Goal: Information Seeking & Learning: Learn about a topic

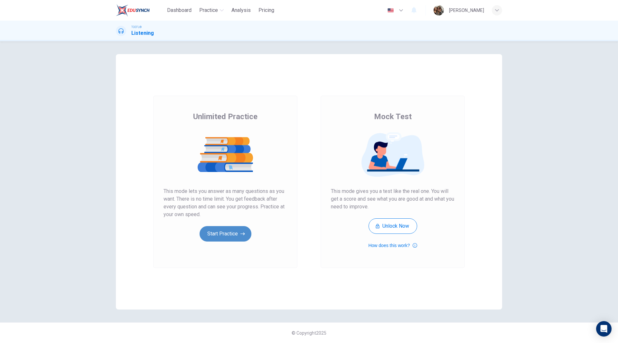
click at [222, 228] on button "Start Practice" at bounding box center [225, 233] width 52 height 15
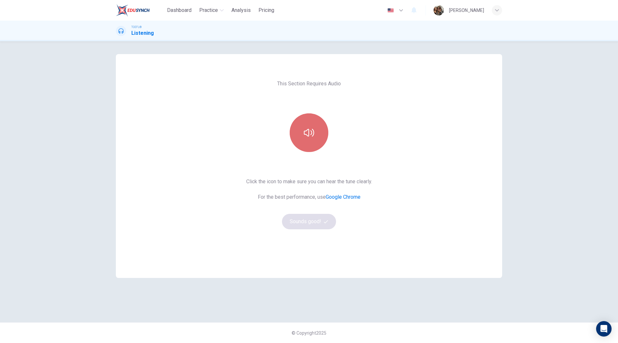
click at [311, 143] on button "button" at bounding box center [308, 132] width 39 height 39
click at [310, 223] on button "Sounds good!" at bounding box center [309, 221] width 54 height 15
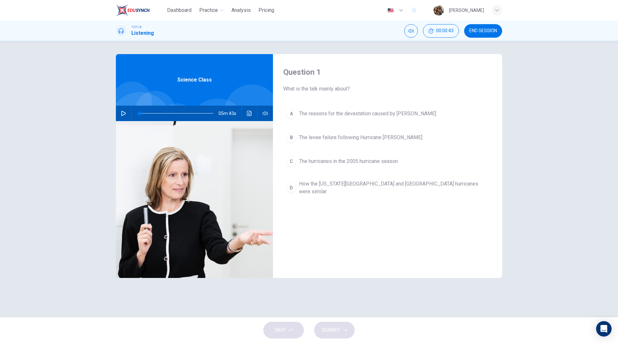
click at [121, 113] on icon "button" at bounding box center [123, 113] width 5 height 5
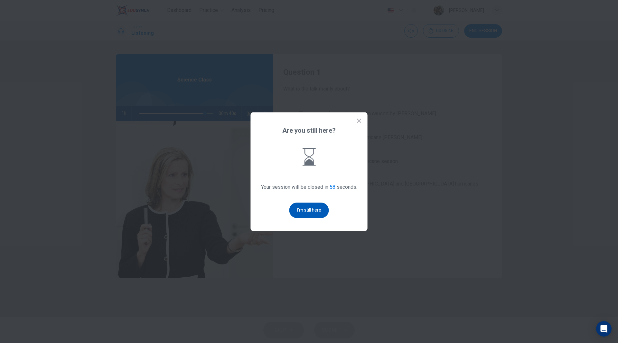
click at [305, 211] on button "I'm still here" at bounding box center [309, 209] width 40 height 15
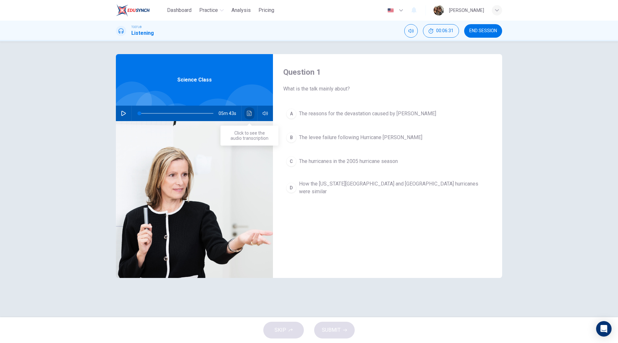
click at [249, 111] on icon "Click to see the audio transcription" at bounding box center [249, 113] width 5 height 5
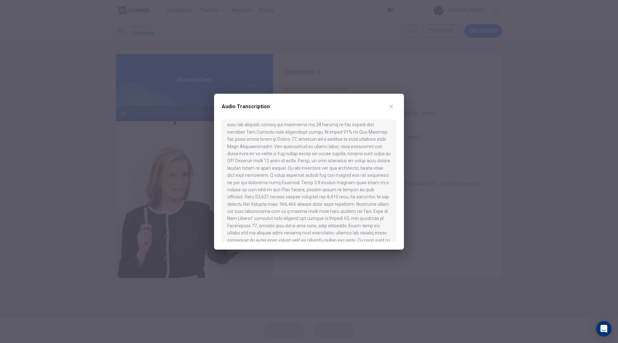
scroll to position [256, 0]
click at [390, 105] on icon "button" at bounding box center [390, 106] width 5 height 5
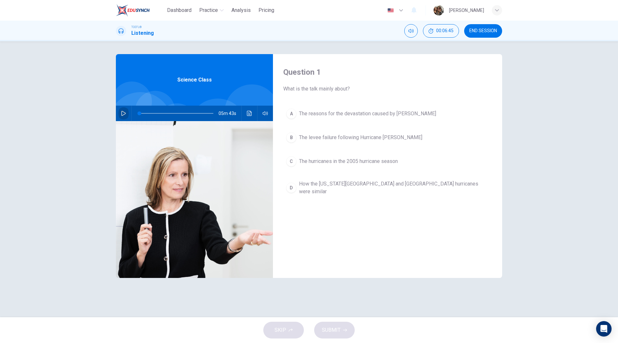
click at [121, 112] on button "button" at bounding box center [123, 112] width 10 height 15
click at [249, 114] on icon "Click to see the audio transcription" at bounding box center [249, 113] width 5 height 5
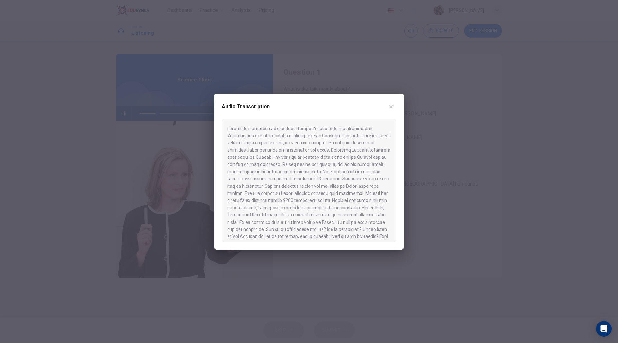
click at [248, 217] on div at bounding box center [309, 180] width 174 height 122
type input "0"
click at [392, 103] on button "button" at bounding box center [391, 106] width 10 height 10
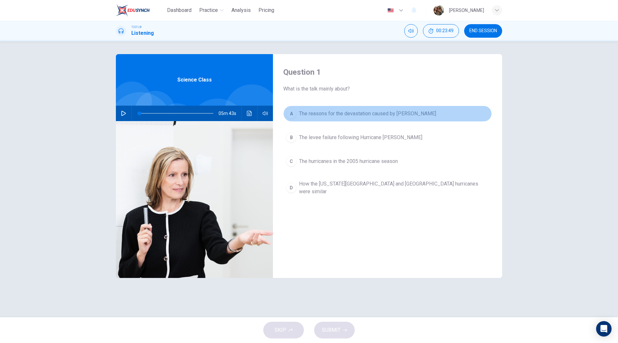
click at [365, 113] on span "The reasons for the devastation caused by Katrina" at bounding box center [367, 114] width 137 height 8
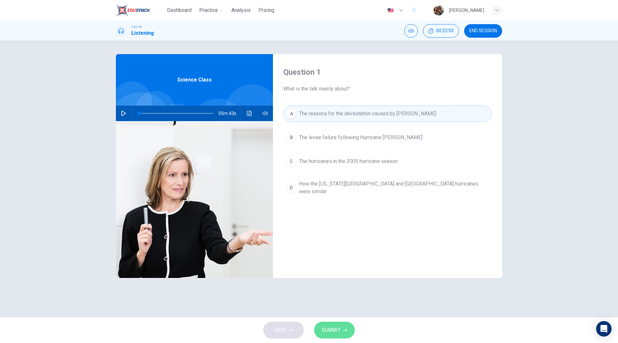
click at [335, 327] on span "SUBMIT" at bounding box center [331, 329] width 19 height 9
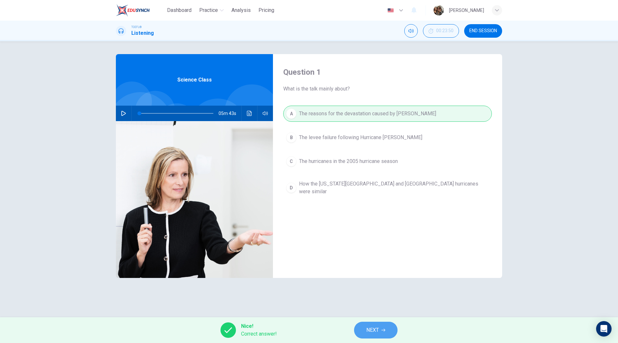
click at [375, 329] on span "NEXT" at bounding box center [372, 329] width 13 height 9
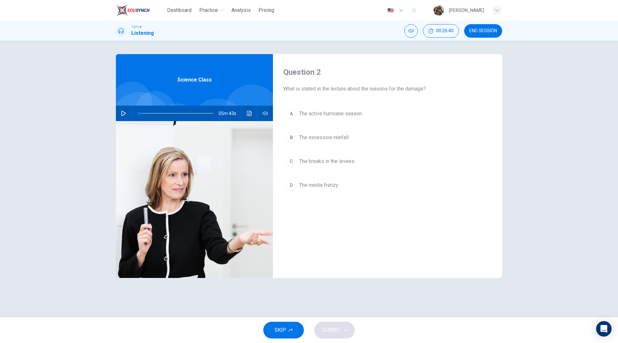
click at [336, 114] on span "The active hurricane season" at bounding box center [330, 114] width 63 height 8
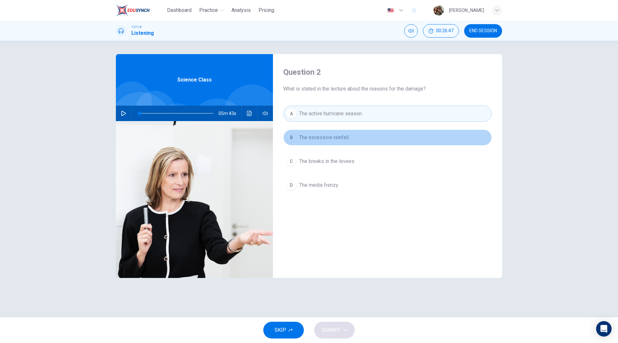
click at [340, 137] on span "The excessive rainfall" at bounding box center [324, 137] width 50 height 8
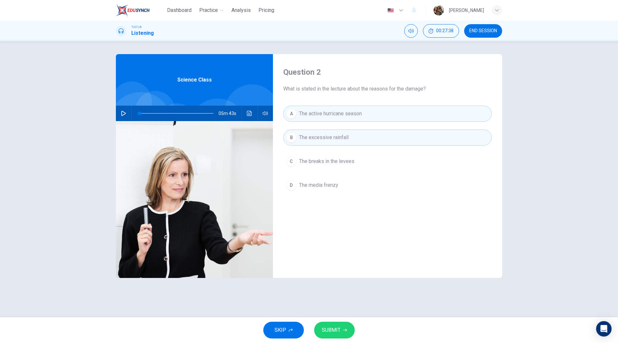
click at [337, 326] on span "SUBMIT" at bounding box center [331, 329] width 19 height 9
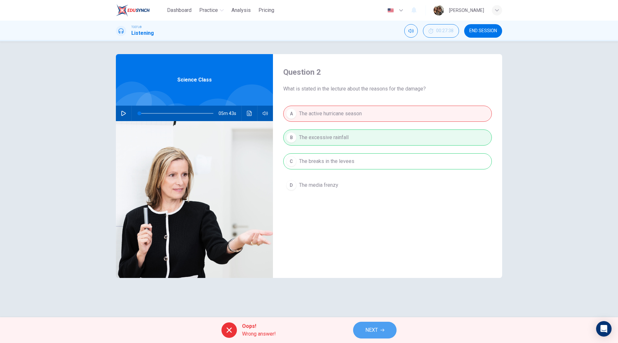
click at [377, 327] on span "NEXT" at bounding box center [371, 329] width 13 height 9
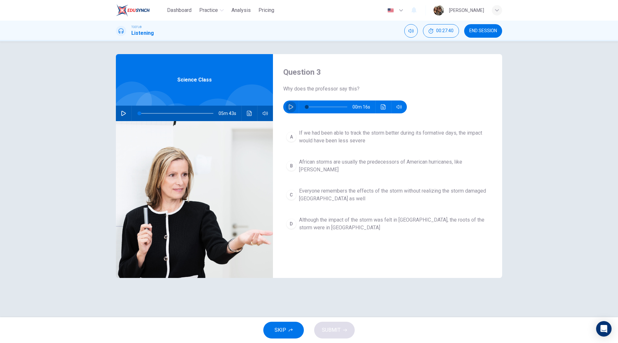
click at [289, 108] on icon "button" at bounding box center [290, 106] width 5 height 5
type input "0"
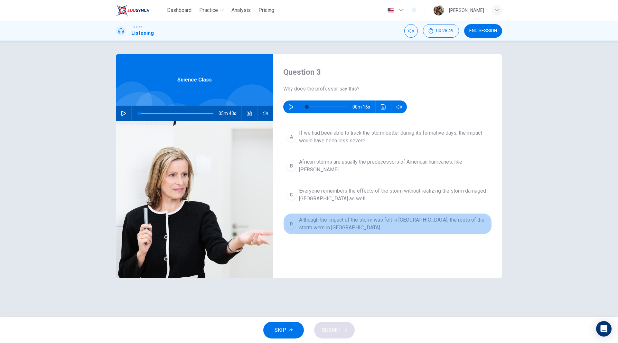
click at [302, 216] on span "Although the impact of the storm was felt in New Orleans, the roots of the stor…" at bounding box center [394, 223] width 190 height 15
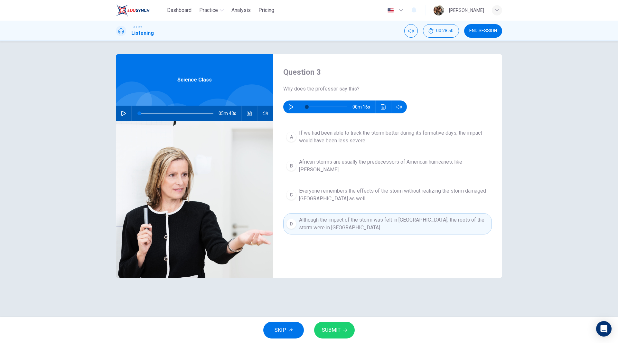
click at [333, 333] on span "SUBMIT" at bounding box center [331, 329] width 19 height 9
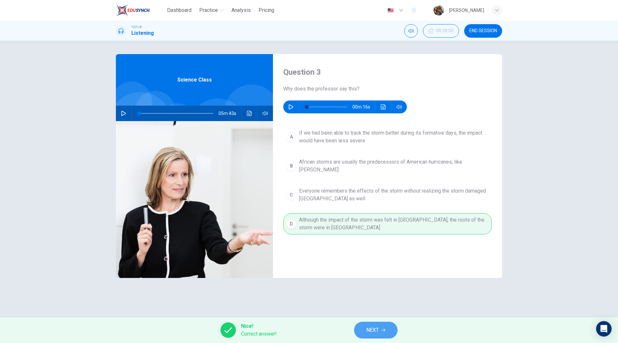
click at [378, 330] on span "NEXT" at bounding box center [372, 329] width 13 height 9
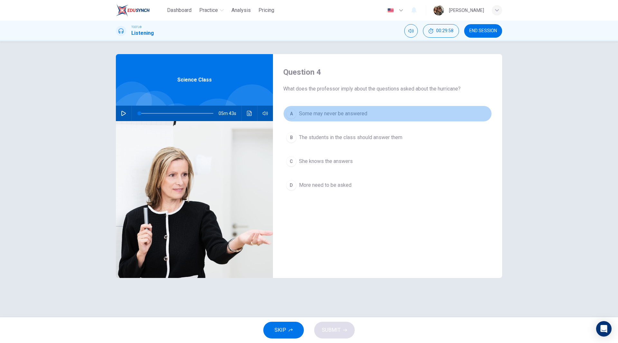
click at [312, 113] on span "Some may never be answered" at bounding box center [333, 114] width 68 height 8
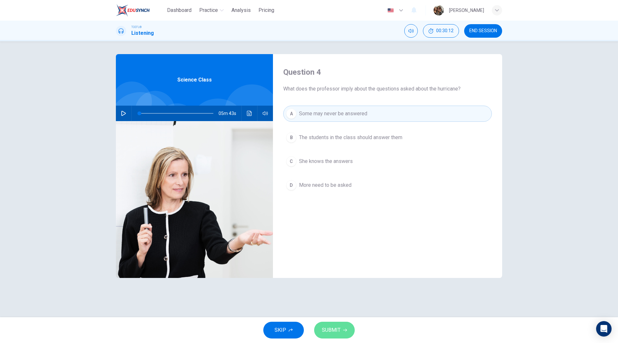
click at [334, 327] on span "SUBMIT" at bounding box center [331, 329] width 19 height 9
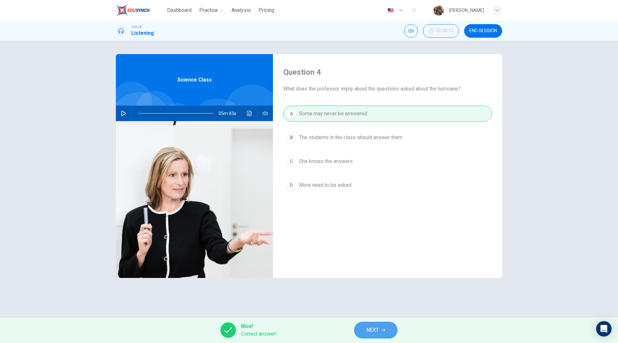
click at [380, 331] on button "NEXT" at bounding box center [375, 329] width 43 height 17
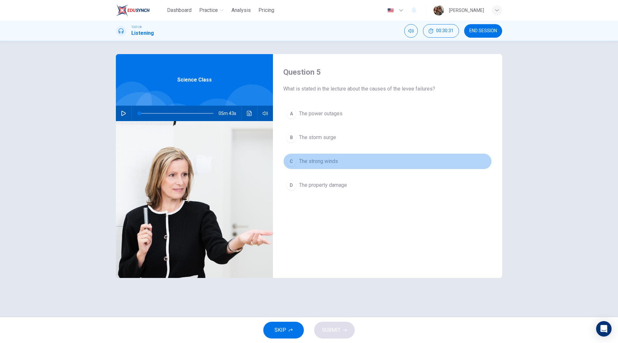
click at [312, 161] on span "The strong winds" at bounding box center [318, 161] width 39 height 8
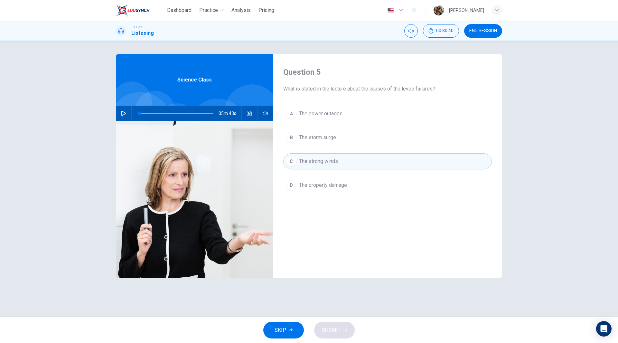
click at [334, 139] on span "The storm surge" at bounding box center [317, 137] width 37 height 8
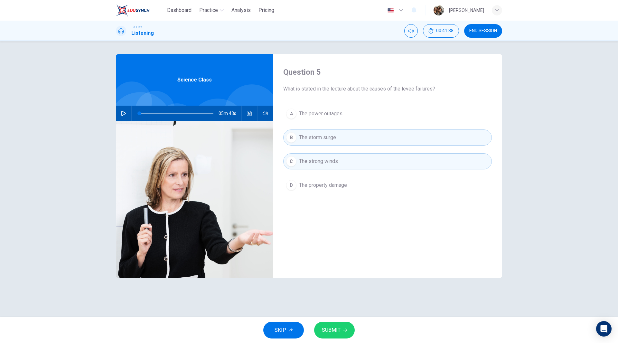
click at [340, 329] on button "SUBMIT" at bounding box center [334, 329] width 41 height 17
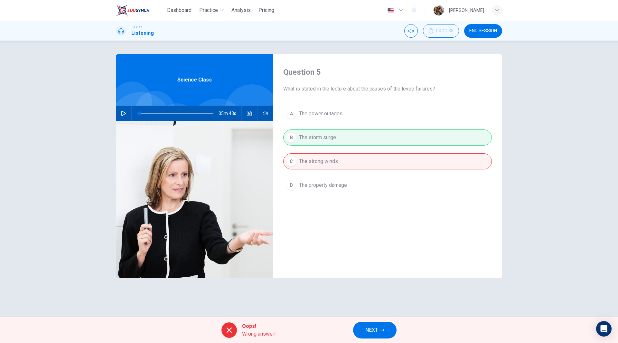
click at [378, 330] on button "NEXT" at bounding box center [374, 329] width 43 height 17
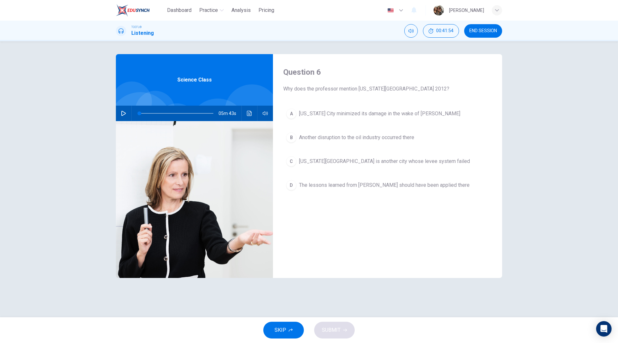
click at [363, 158] on span "New York City is another city whose levee system failed" at bounding box center [384, 161] width 171 height 8
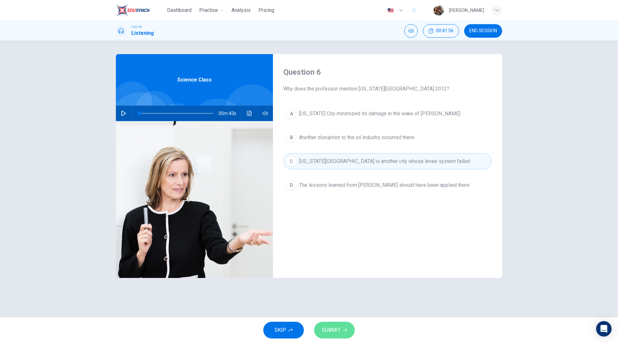
click at [331, 329] on span "SUBMIT" at bounding box center [331, 329] width 19 height 9
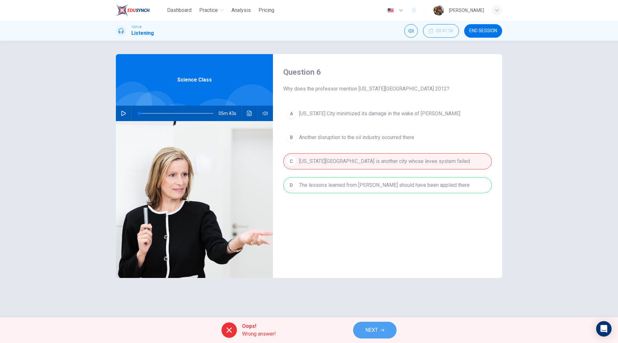
click at [378, 332] on button "NEXT" at bounding box center [374, 329] width 43 height 17
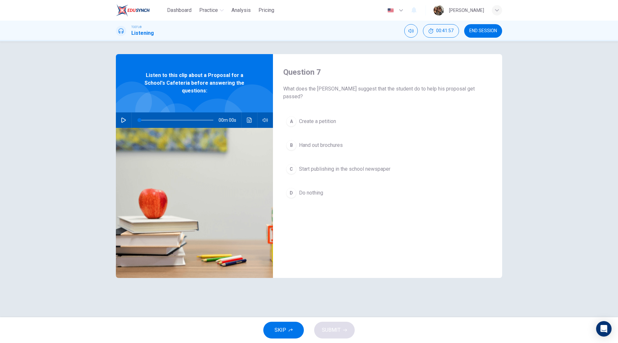
click at [485, 31] on span "END SESSION" at bounding box center [483, 30] width 28 height 5
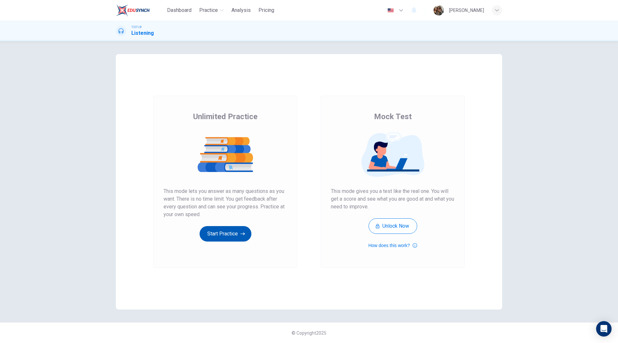
click at [232, 237] on button "Start Practice" at bounding box center [225, 233] width 52 height 15
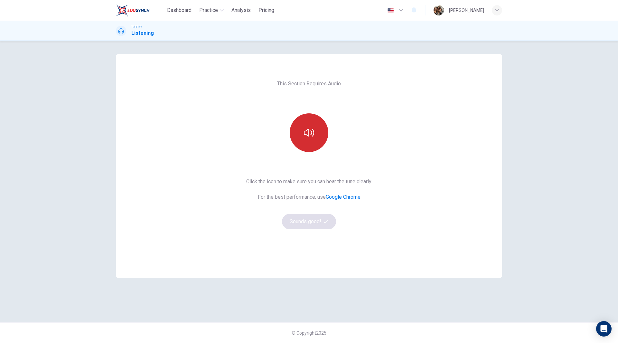
click at [308, 130] on icon "button" at bounding box center [309, 132] width 10 height 10
click at [301, 220] on button "Sounds good!" at bounding box center [309, 221] width 54 height 15
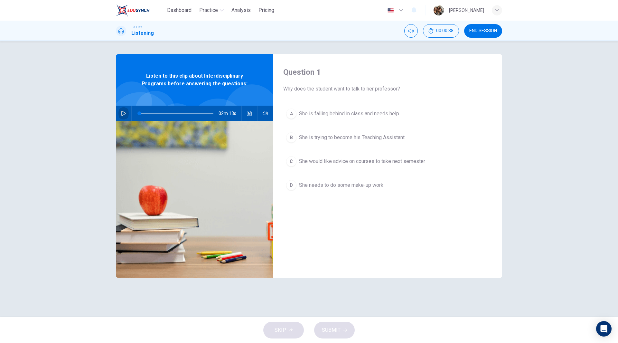
click at [119, 112] on button "button" at bounding box center [123, 112] width 10 height 15
type input "0"
click at [338, 159] on span "She would like advice on courses to take next semester" at bounding box center [362, 161] width 126 height 8
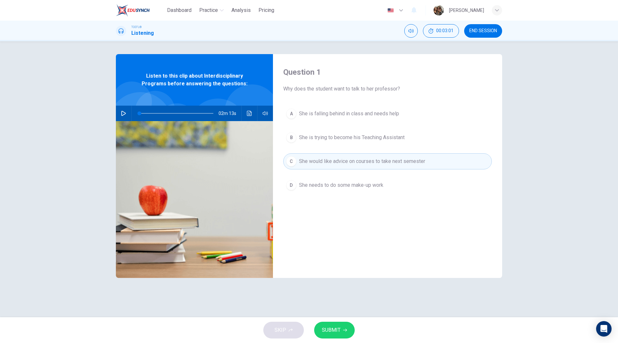
click at [332, 329] on span "SUBMIT" at bounding box center [331, 329] width 19 height 9
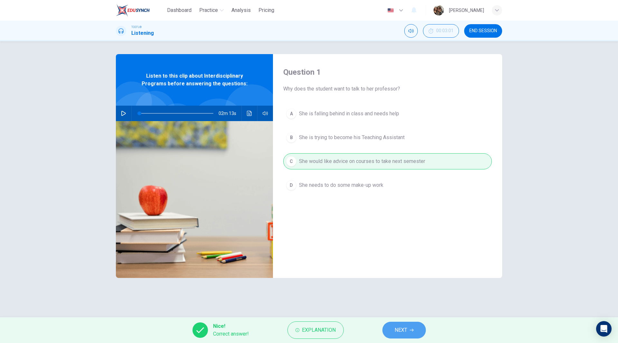
click at [413, 334] on button "NEXT" at bounding box center [403, 329] width 43 height 17
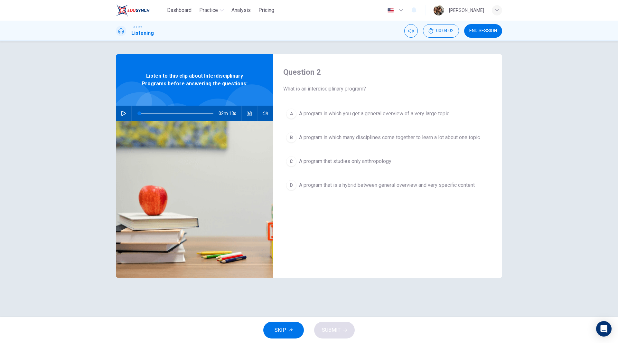
click at [361, 185] on span "A program that is a hybrid between general overview and very specific content" at bounding box center [387, 185] width 176 height 8
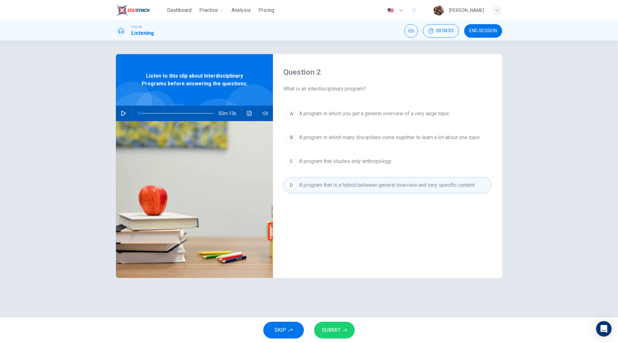
click at [334, 330] on span "SUBMIT" at bounding box center [331, 329] width 19 height 9
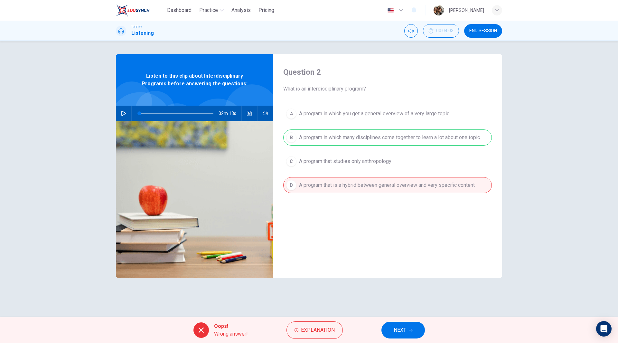
click at [411, 328] on icon "button" at bounding box center [410, 330] width 4 height 4
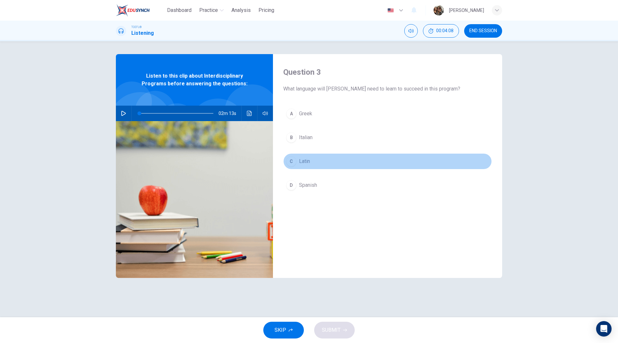
click at [301, 164] on span "Latin" at bounding box center [304, 161] width 11 height 8
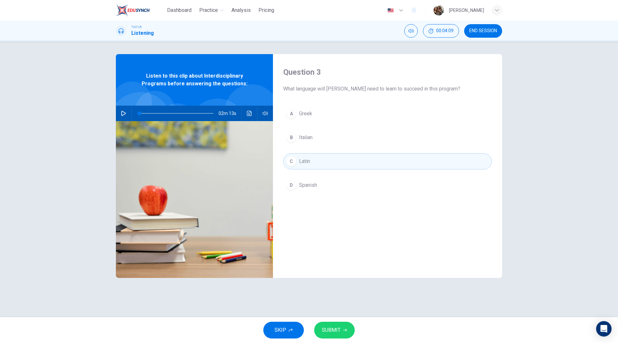
click at [341, 329] on button "SUBMIT" at bounding box center [334, 329] width 41 height 17
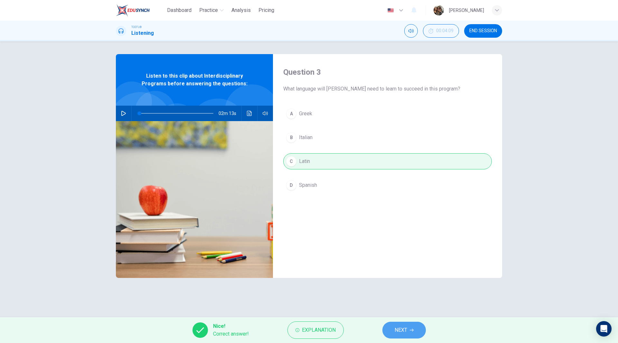
click at [414, 330] on button "NEXT" at bounding box center [403, 329] width 43 height 17
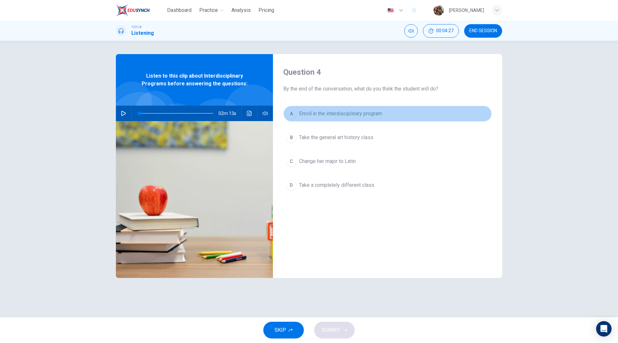
click at [342, 111] on span "Enroll in the interdisciplinary program" at bounding box center [340, 114] width 83 height 8
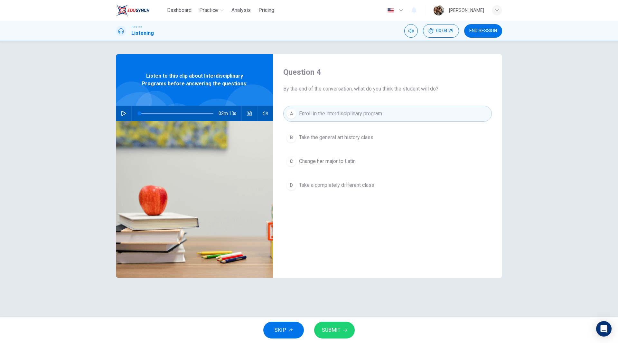
click at [343, 328] on icon "button" at bounding box center [345, 330] width 4 height 4
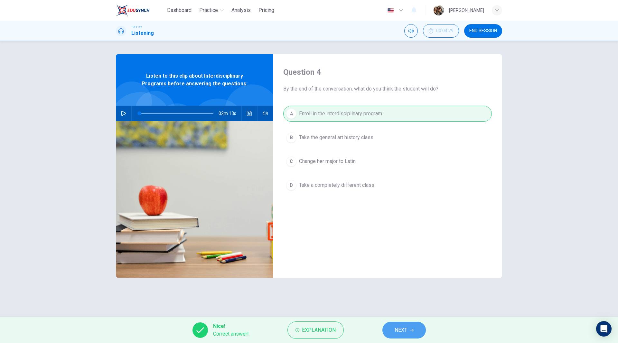
click at [421, 332] on button "NEXT" at bounding box center [403, 329] width 43 height 17
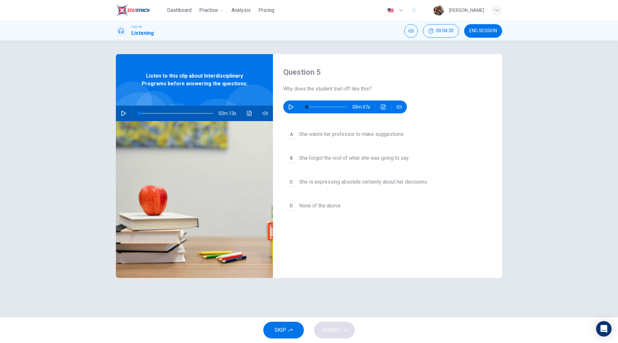
click at [291, 109] on icon "button" at bounding box center [290, 106] width 5 height 5
type input "0"
click at [342, 138] on span "She wants her professor to make suggestions" at bounding box center [351, 134] width 105 height 8
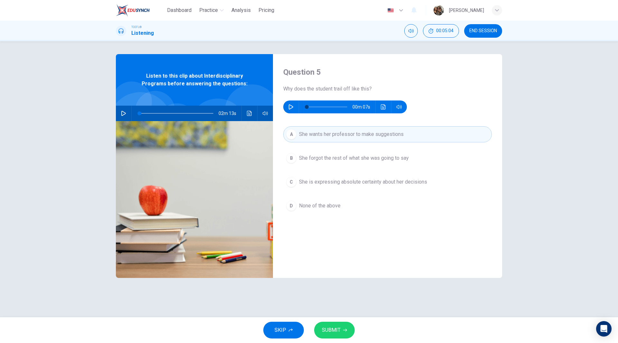
click at [338, 328] on span "SUBMIT" at bounding box center [331, 329] width 19 height 9
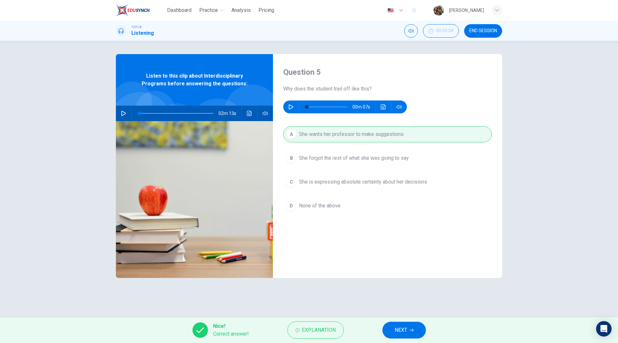
click at [402, 329] on span "NEXT" at bounding box center [400, 329] width 13 height 9
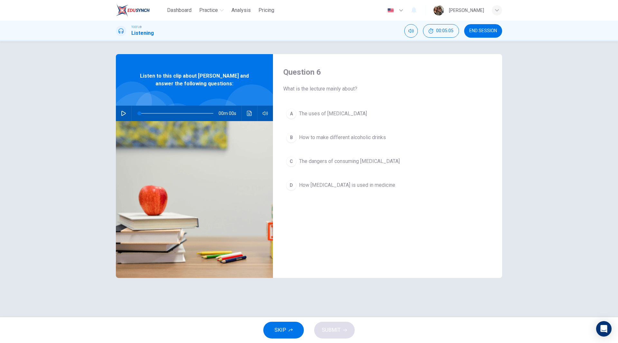
click at [485, 29] on span "END SESSION" at bounding box center [483, 30] width 28 height 5
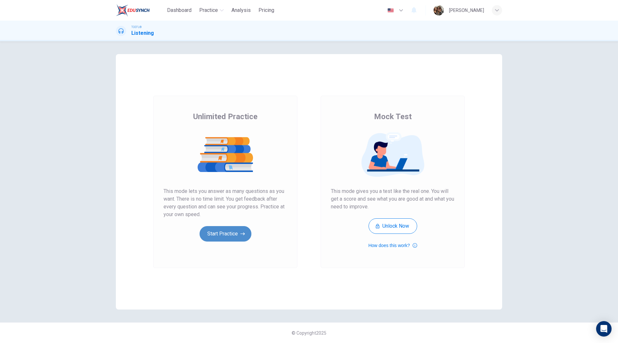
click at [234, 233] on button "Start Practice" at bounding box center [225, 233] width 52 height 15
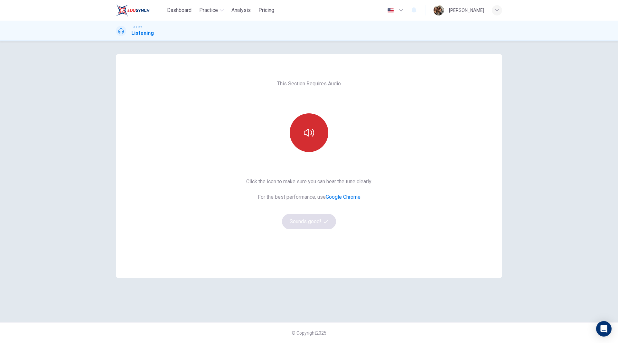
click at [311, 136] on icon "button" at bounding box center [309, 132] width 10 height 10
click at [313, 230] on div "This Section Requires Audio Click the icon to make sure you can hear the tune c…" at bounding box center [309, 166] width 136 height 224
click at [314, 226] on button "Sounds good!" at bounding box center [309, 221] width 54 height 15
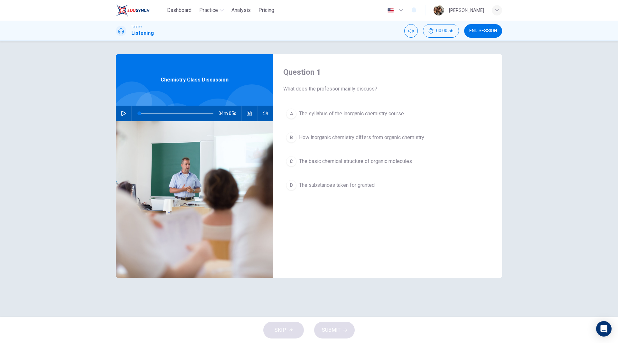
click at [123, 114] on icon "button" at bounding box center [123, 113] width 5 height 5
type input "0"
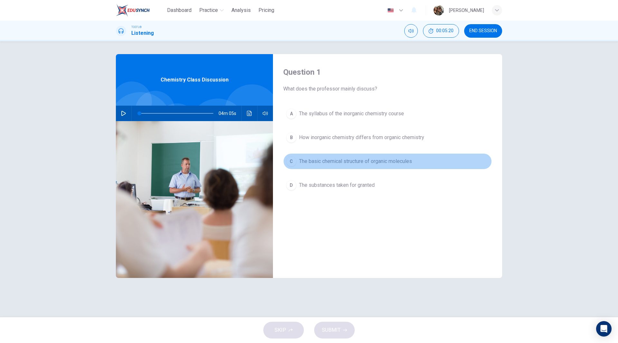
click at [349, 161] on span "The basic chemical structure of organic molecules" at bounding box center [355, 161] width 113 height 8
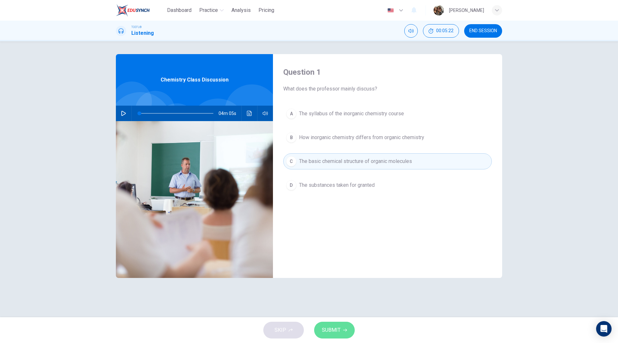
click at [335, 327] on span "SUBMIT" at bounding box center [331, 329] width 19 height 9
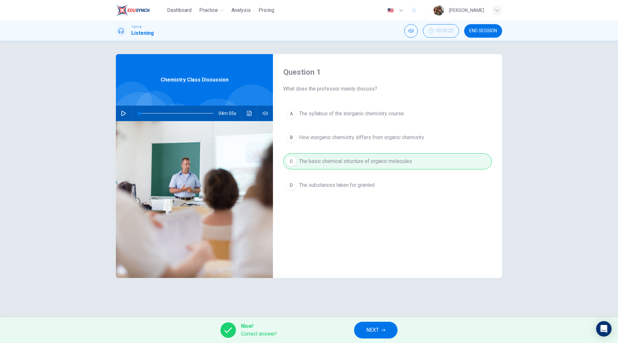
click at [385, 333] on button "NEXT" at bounding box center [375, 329] width 43 height 17
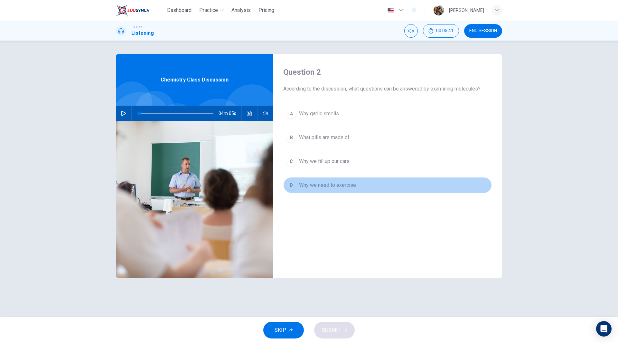
click at [338, 186] on span "Why we need to exercise" at bounding box center [327, 185] width 57 height 8
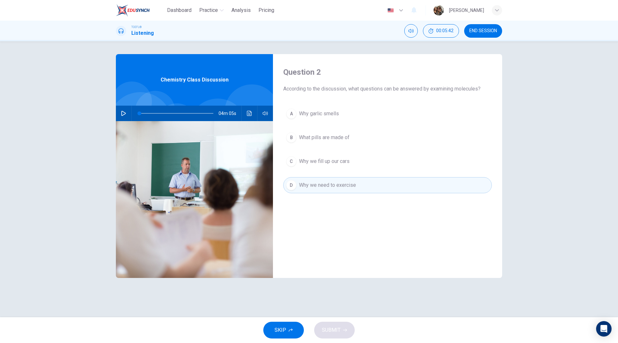
click at [336, 167] on button "C Why we fill up our cars" at bounding box center [387, 161] width 208 height 16
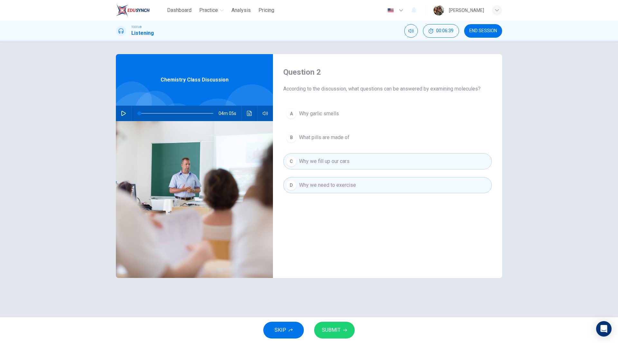
click at [343, 139] on span "What pills are made of" at bounding box center [324, 137] width 50 height 8
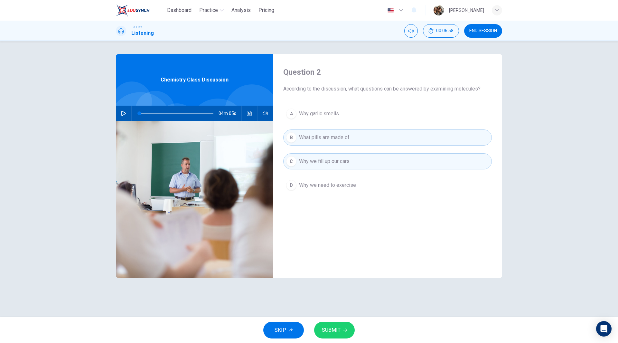
click at [318, 112] on span "Why garlic smells" at bounding box center [319, 114] width 40 height 8
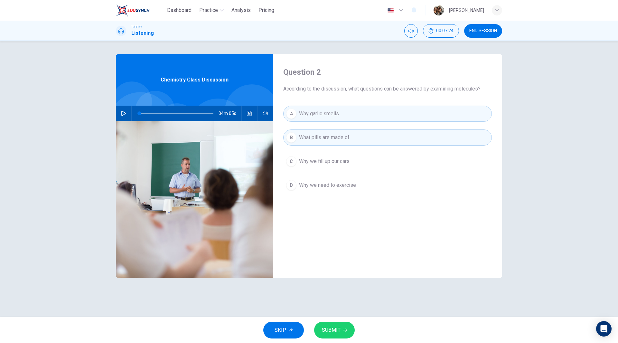
click at [330, 164] on span "Why we fill up our cars" at bounding box center [324, 161] width 50 height 8
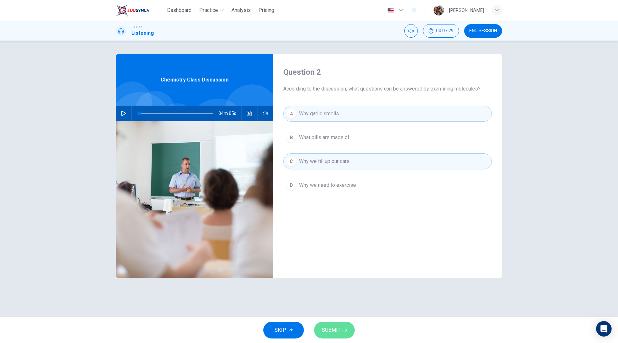
click at [340, 328] on button "SUBMIT" at bounding box center [334, 329] width 41 height 17
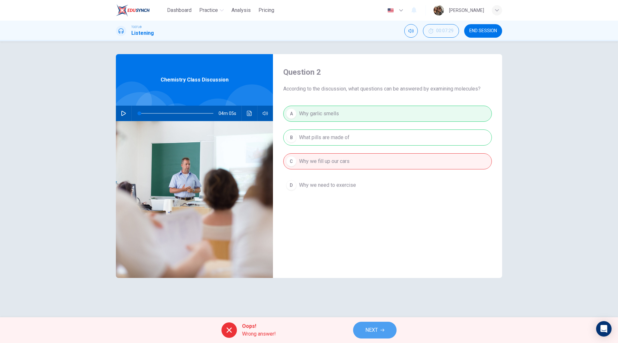
click at [374, 327] on span "NEXT" at bounding box center [371, 329] width 13 height 9
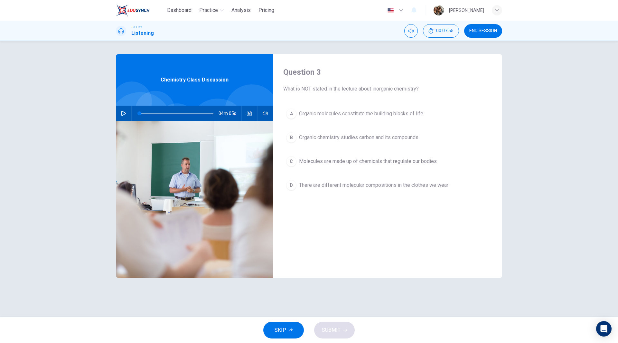
click at [351, 140] on span "Organic chemistry studies carbon and its compounds" at bounding box center [358, 137] width 119 height 8
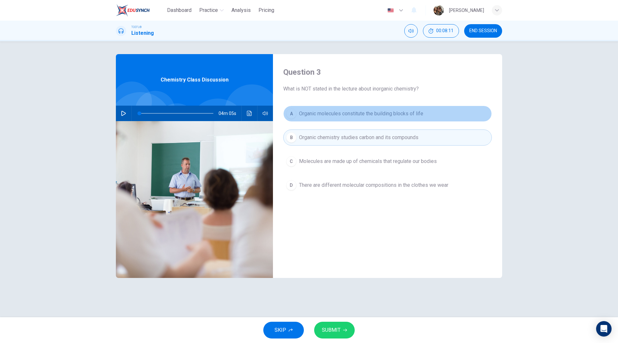
click at [362, 114] on span "Organic molecules constitute the building blocks of life" at bounding box center [361, 114] width 124 height 8
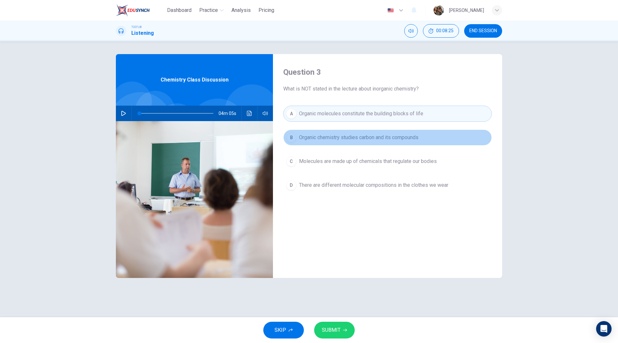
click at [379, 141] on span "Organic chemistry studies carbon and its compounds" at bounding box center [358, 137] width 119 height 8
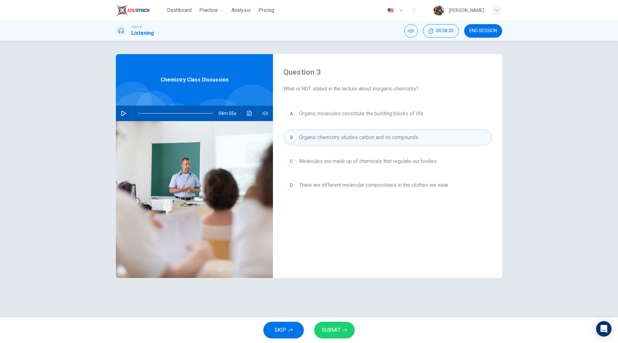
click at [343, 329] on icon "button" at bounding box center [345, 330] width 4 height 4
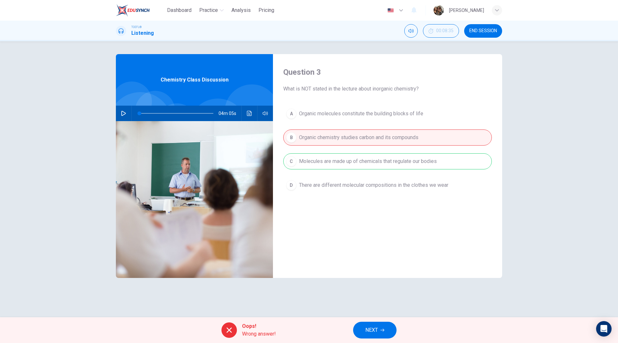
click at [384, 329] on icon "button" at bounding box center [382, 330] width 4 height 4
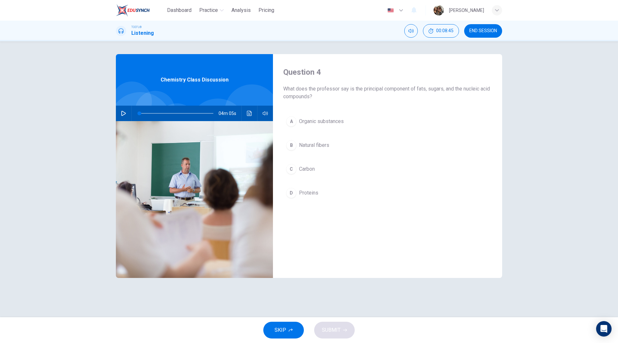
click at [313, 146] on span "Natural fibers" at bounding box center [314, 145] width 30 height 8
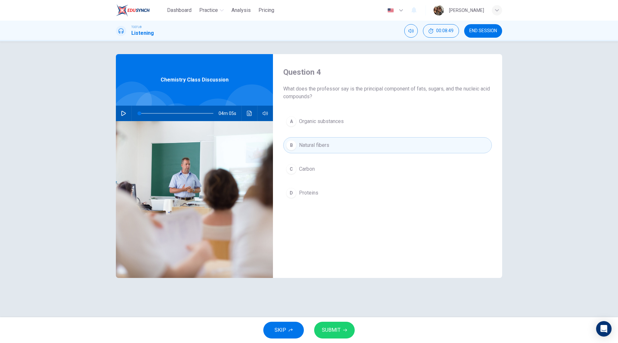
click at [339, 329] on span "SUBMIT" at bounding box center [331, 329] width 19 height 9
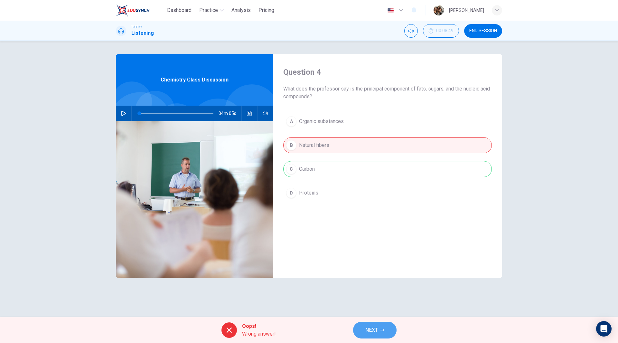
click at [373, 326] on span "NEXT" at bounding box center [371, 329] width 13 height 9
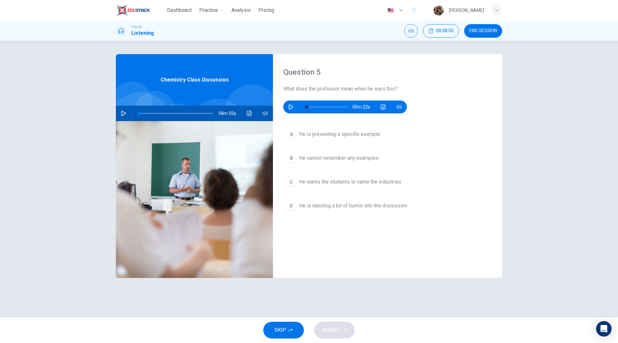
click at [286, 108] on button "button" at bounding box center [291, 106] width 10 height 13
type input "0"
click at [380, 185] on span "He wants the students to name the industries" at bounding box center [350, 182] width 102 height 8
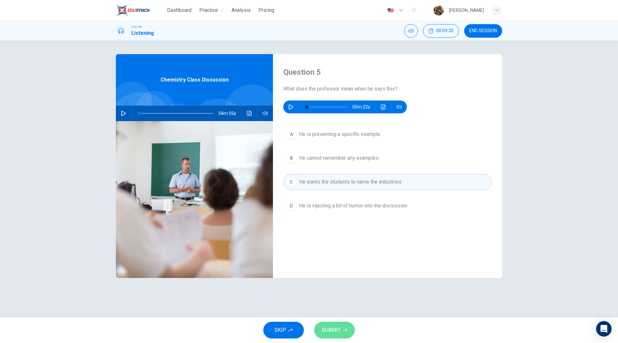
click at [333, 330] on span "SUBMIT" at bounding box center [331, 329] width 19 height 9
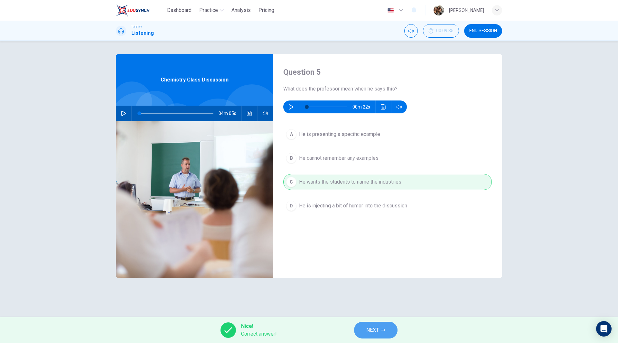
click at [385, 334] on button "NEXT" at bounding box center [375, 329] width 43 height 17
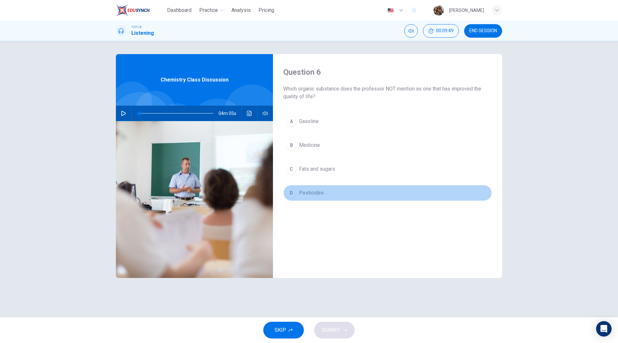
click at [308, 194] on span "Pesticides" at bounding box center [311, 193] width 25 height 8
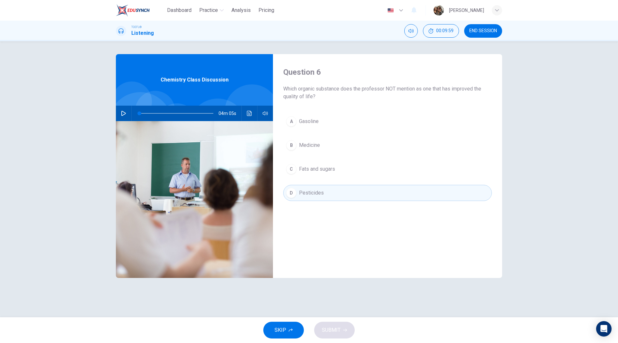
click at [312, 144] on span "Medicine" at bounding box center [309, 145] width 21 height 8
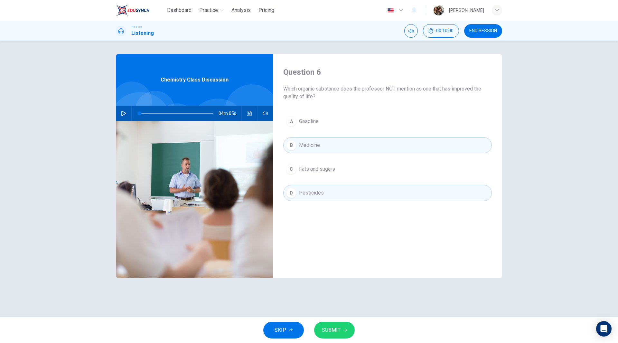
click at [337, 330] on span "SUBMIT" at bounding box center [331, 329] width 19 height 9
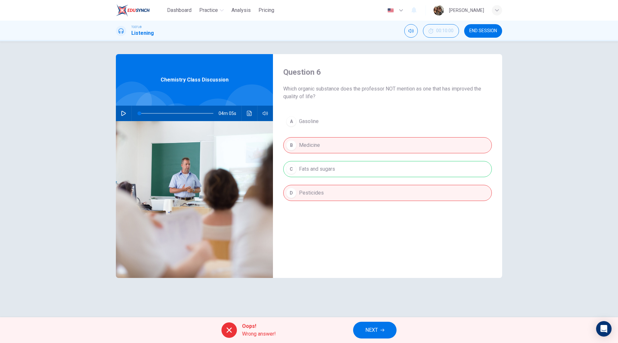
click at [379, 330] on button "NEXT" at bounding box center [374, 329] width 43 height 17
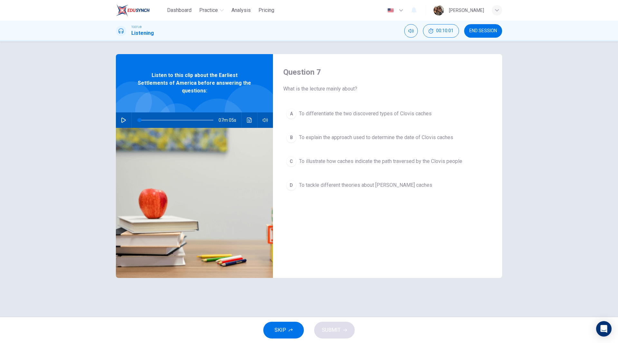
click at [491, 30] on span "END SESSION" at bounding box center [483, 30] width 28 height 5
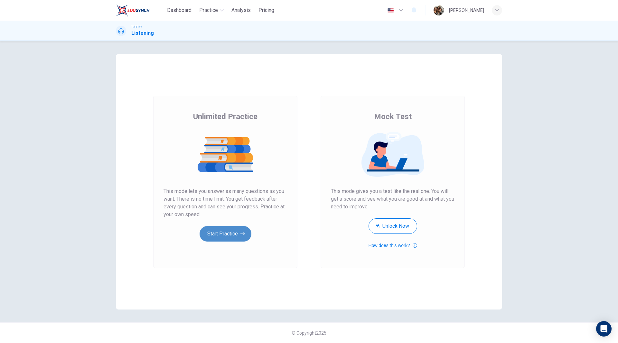
click at [225, 233] on button "Start Practice" at bounding box center [225, 233] width 52 height 15
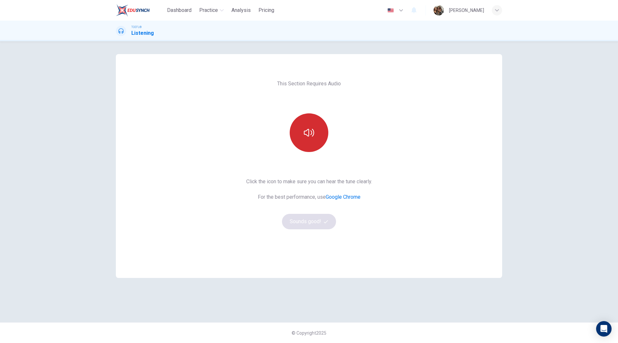
click at [312, 137] on button "button" at bounding box center [308, 132] width 39 height 39
click at [308, 223] on button "Sounds good!" at bounding box center [309, 221] width 54 height 15
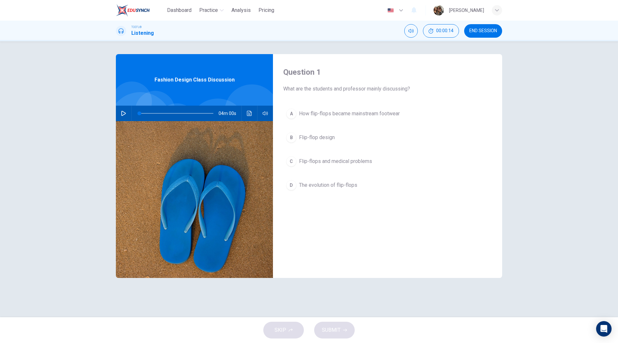
click at [125, 114] on icon "button" at bounding box center [123, 113] width 5 height 5
type input "0"
click at [337, 113] on span "How flip-flops became mainstream footwear" at bounding box center [349, 114] width 101 height 8
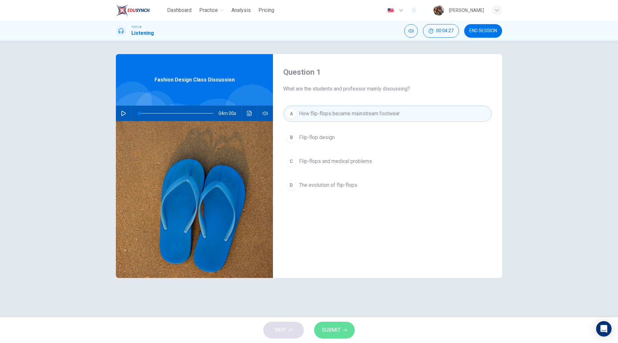
click at [342, 327] on button "SUBMIT" at bounding box center [334, 329] width 41 height 17
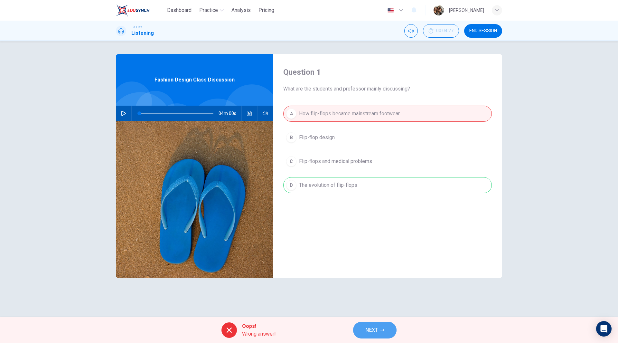
click at [376, 328] on span "NEXT" at bounding box center [371, 329] width 13 height 9
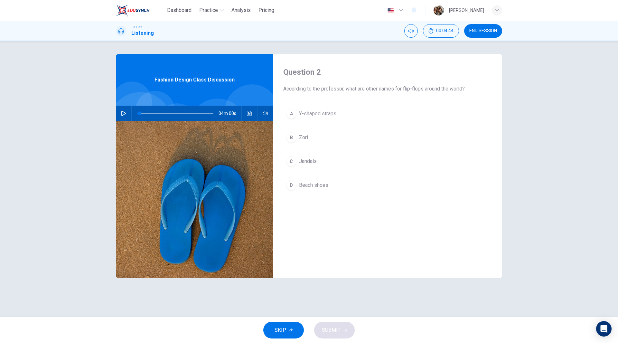
click at [310, 160] on span "Jandals" at bounding box center [308, 161] width 18 height 8
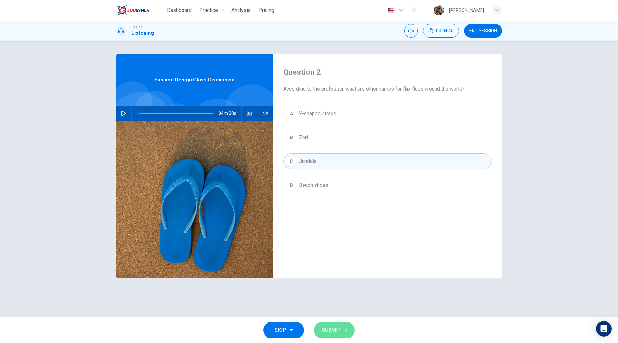
click at [339, 329] on span "SUBMIT" at bounding box center [331, 329] width 19 height 9
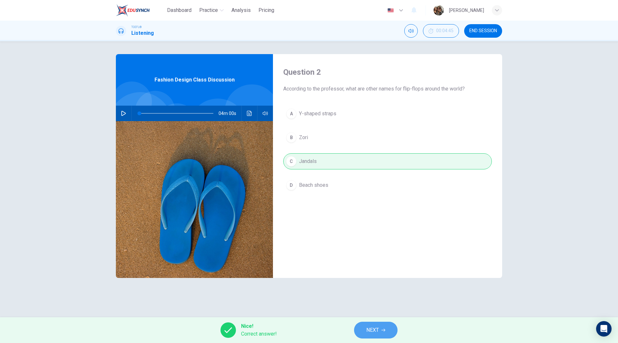
click at [383, 331] on icon "button" at bounding box center [383, 330] width 4 height 4
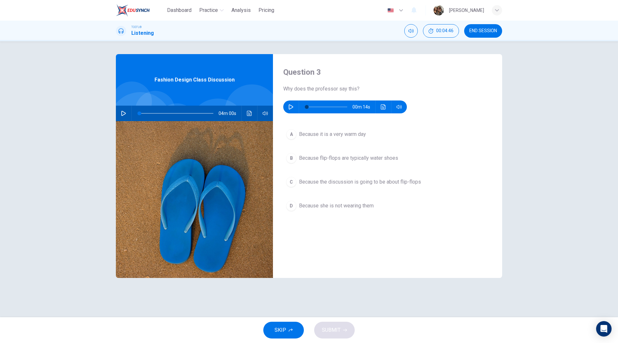
click at [291, 109] on icon "button" at bounding box center [290, 106] width 5 height 5
type input "0"
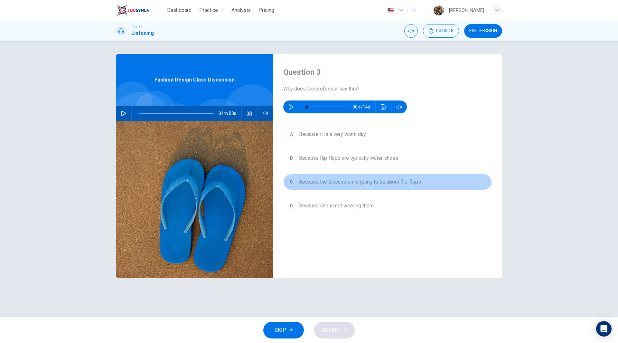
click at [328, 182] on span "Because the discussion is going to be about flip-flops" at bounding box center [360, 182] width 122 height 8
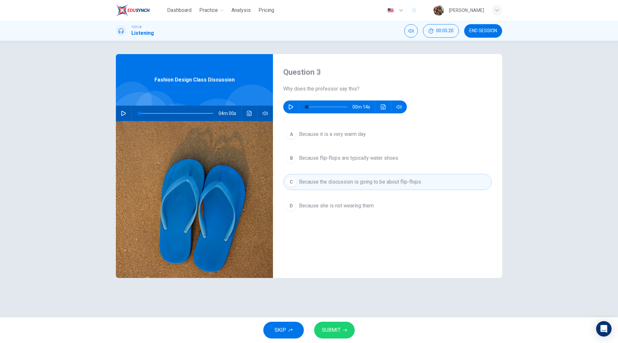
click at [339, 329] on span "SUBMIT" at bounding box center [331, 329] width 19 height 9
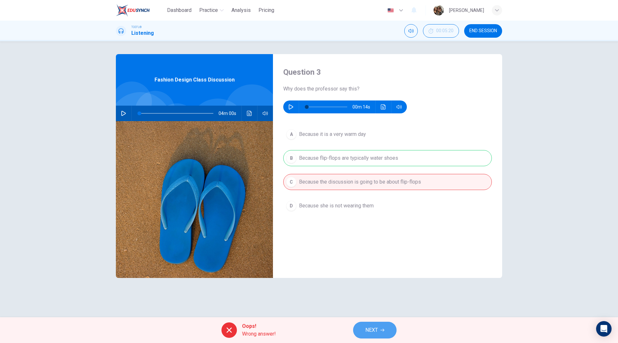
click at [376, 328] on span "NEXT" at bounding box center [371, 329] width 13 height 9
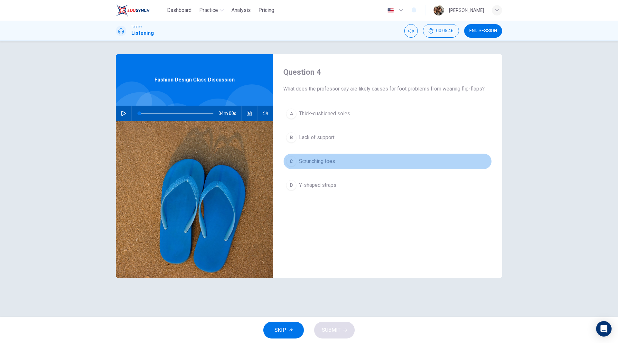
click at [311, 165] on span "Scrunching toes" at bounding box center [317, 161] width 36 height 8
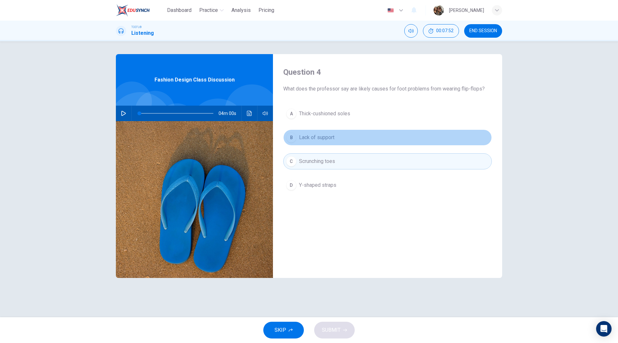
click at [318, 139] on span "Lack of support" at bounding box center [316, 137] width 35 height 8
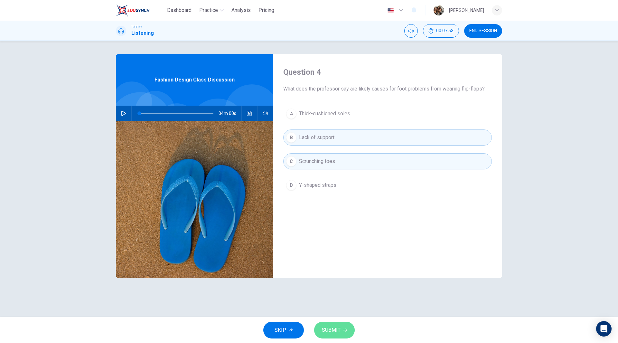
click at [333, 330] on span "SUBMIT" at bounding box center [331, 329] width 19 height 9
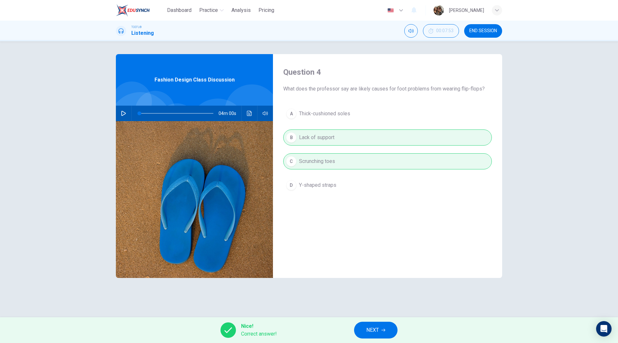
click at [371, 330] on span "NEXT" at bounding box center [372, 329] width 13 height 9
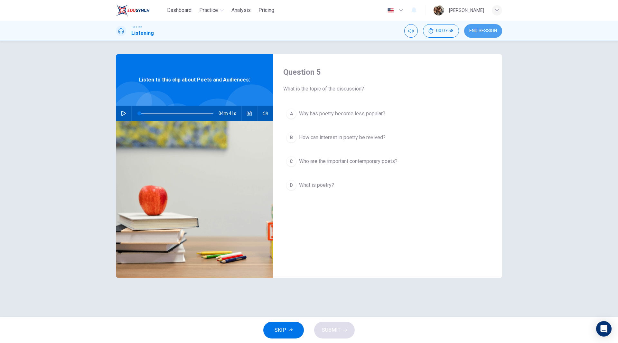
click at [484, 29] on span "END SESSION" at bounding box center [483, 30] width 28 height 5
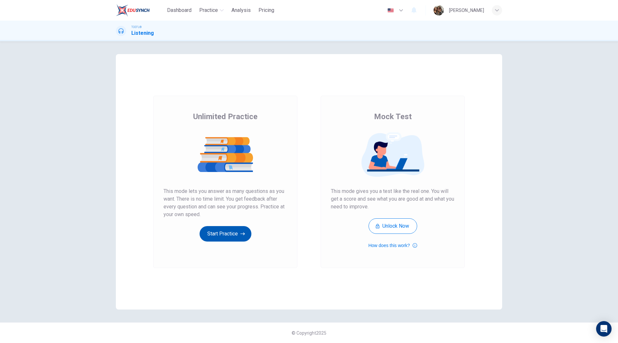
click at [224, 233] on button "Start Practice" at bounding box center [225, 233] width 52 height 15
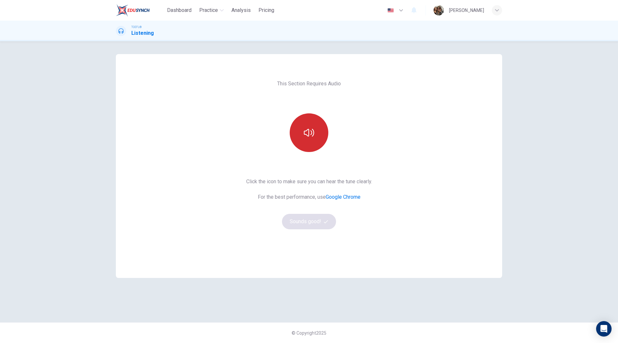
click at [302, 123] on button "button" at bounding box center [308, 132] width 39 height 39
click at [314, 224] on button "Sounds good!" at bounding box center [309, 221] width 54 height 15
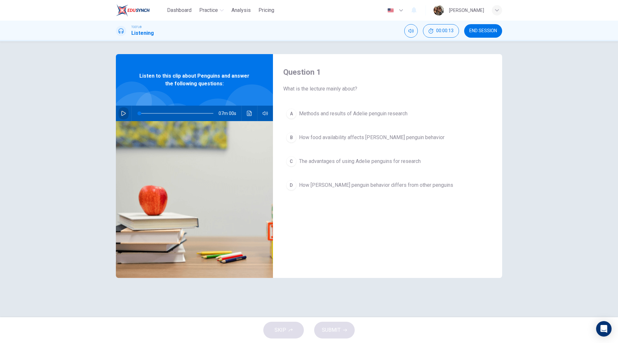
click at [124, 114] on icon "button" at bounding box center [123, 113] width 5 height 5
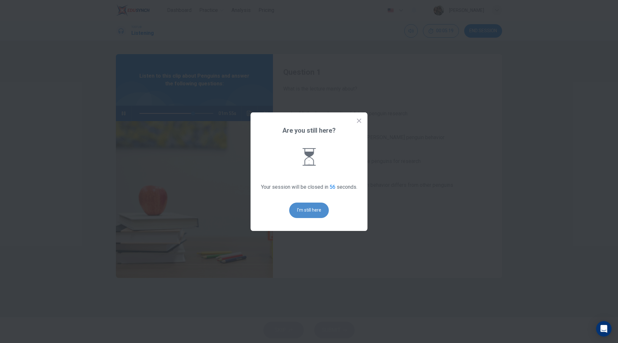
click at [316, 214] on button "I'm still here" at bounding box center [309, 209] width 40 height 15
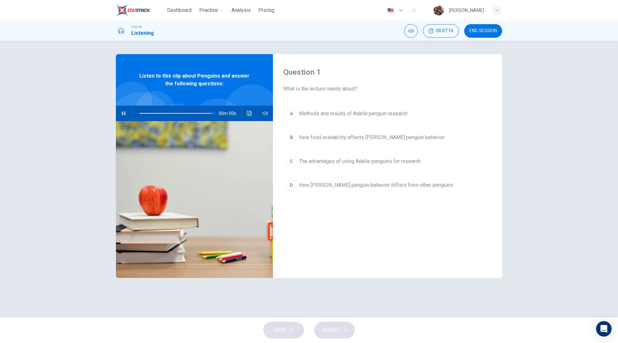
type input "0"
click at [367, 111] on span "Methods and results of Adelie penguin research" at bounding box center [353, 114] width 108 height 8
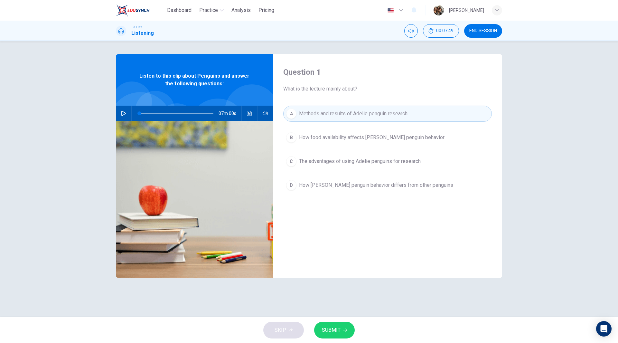
click at [339, 326] on span "SUBMIT" at bounding box center [331, 329] width 19 height 9
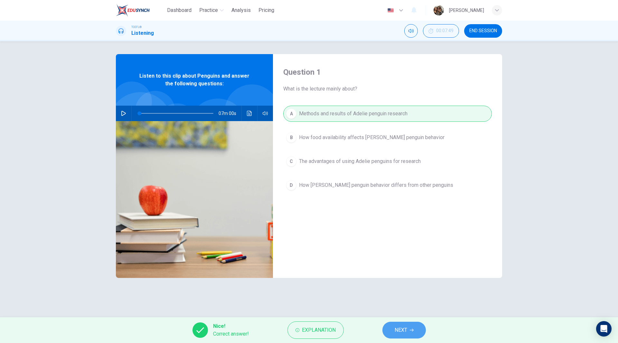
click at [409, 331] on icon "button" at bounding box center [411, 330] width 4 height 4
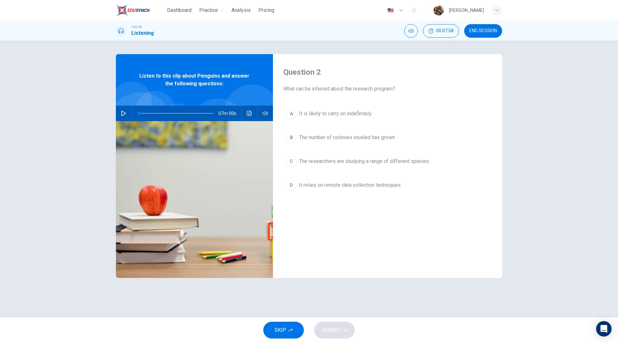
click at [384, 138] on span "The number of colonies studied has grown" at bounding box center [347, 137] width 96 height 8
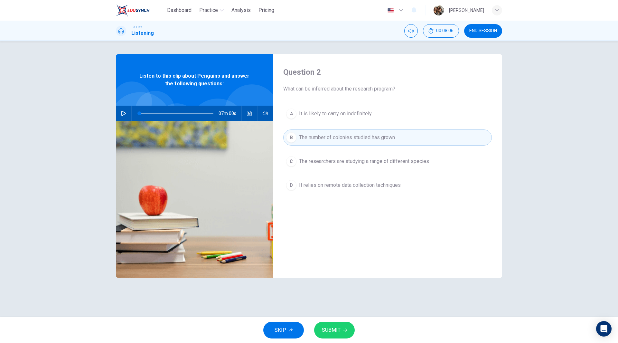
click at [331, 327] on span "SUBMIT" at bounding box center [331, 329] width 19 height 9
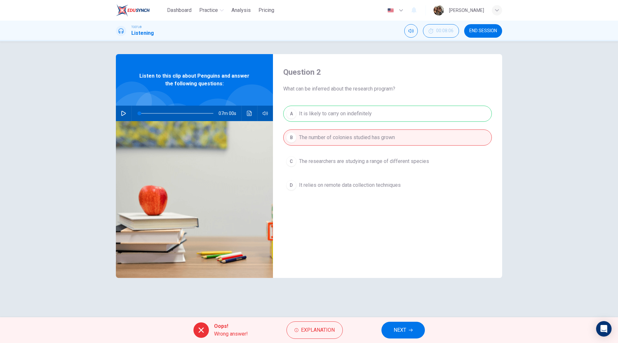
click at [410, 328] on icon "button" at bounding box center [410, 330] width 4 height 4
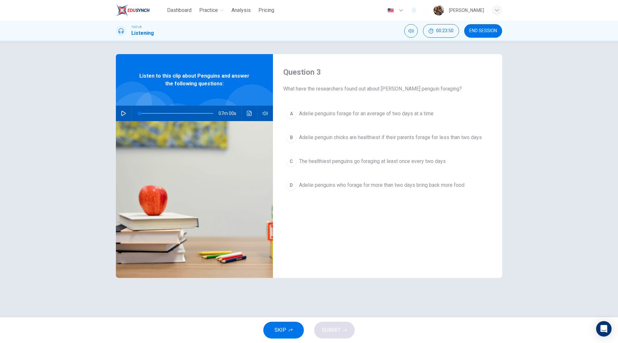
click at [348, 162] on span "The healthiest penguins go foraging at least once every two days" at bounding box center [372, 161] width 147 height 8
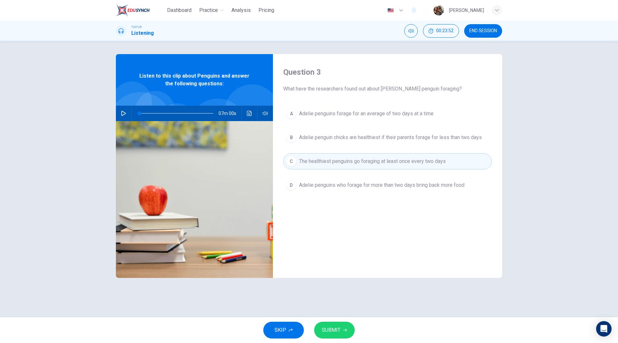
click at [338, 327] on span "SUBMIT" at bounding box center [331, 329] width 19 height 9
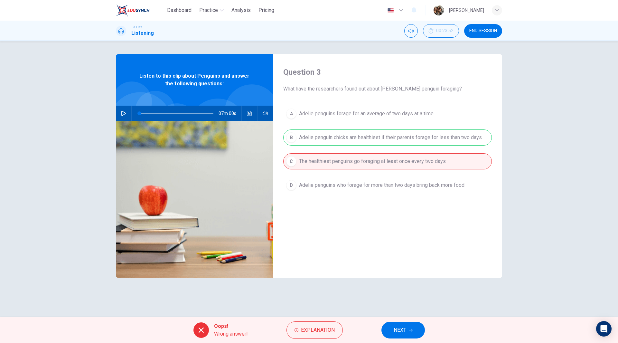
click at [386, 135] on div "A Adelie penguins forage for an average of two days at a time B Adelie penguin …" at bounding box center [387, 155] width 208 height 100
click at [413, 333] on button "NEXT" at bounding box center [402, 329] width 43 height 17
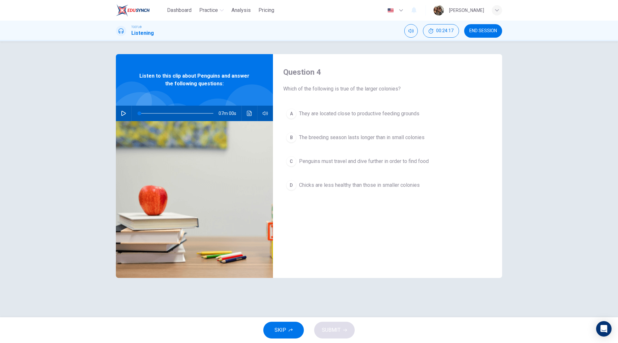
click at [350, 164] on span "Penguins must travel and dive further in order to find food" at bounding box center [364, 161] width 130 height 8
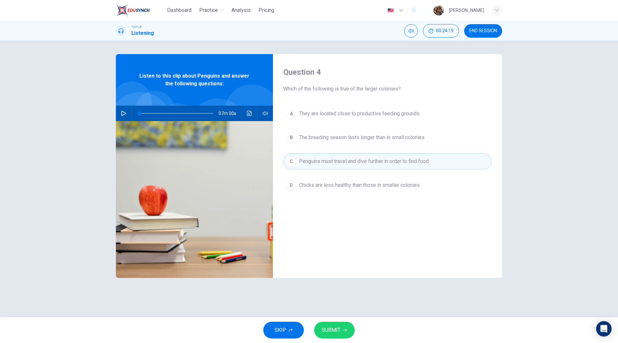
click at [331, 332] on span "SUBMIT" at bounding box center [331, 329] width 19 height 9
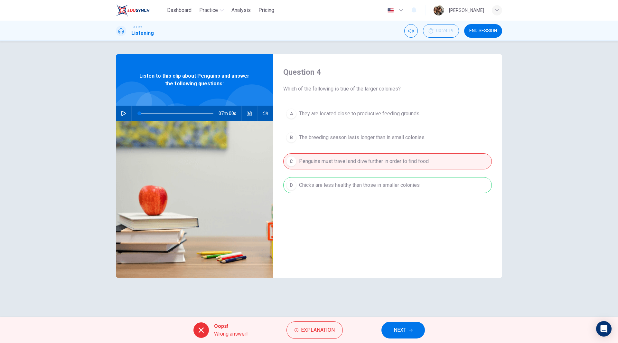
click at [408, 329] on button "NEXT" at bounding box center [402, 329] width 43 height 17
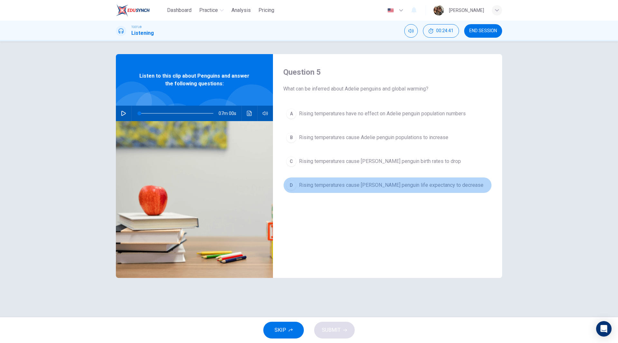
click at [403, 186] on span "Rising temperatures cause [PERSON_NAME] penguin life expectancy to decrease" at bounding box center [391, 185] width 184 height 8
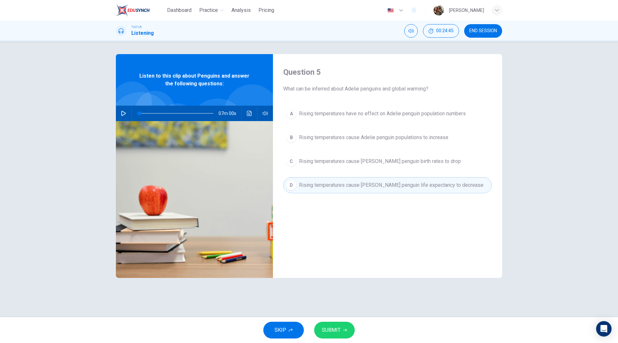
click at [337, 329] on span "SUBMIT" at bounding box center [331, 329] width 19 height 9
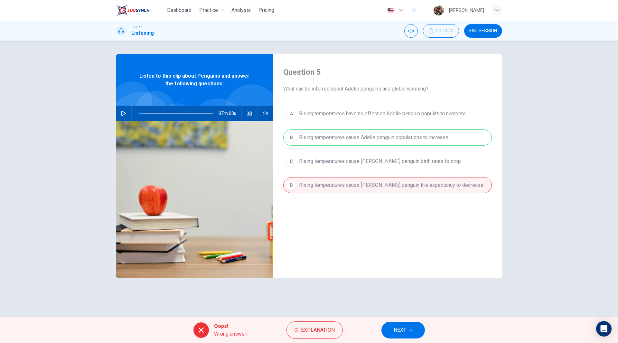
click at [409, 326] on button "NEXT" at bounding box center [402, 329] width 43 height 17
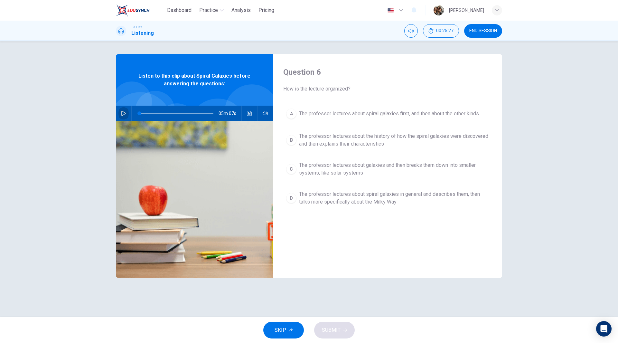
click at [124, 113] on icon "button" at bounding box center [123, 113] width 5 height 5
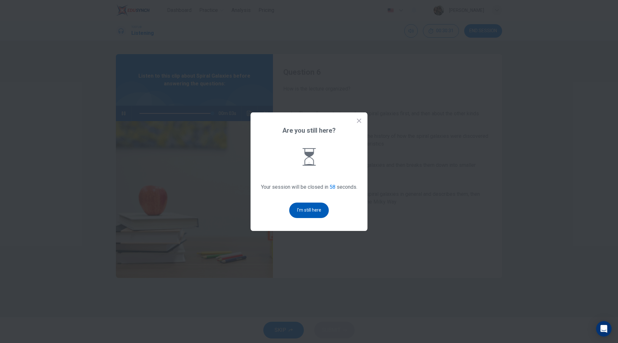
click at [311, 212] on button "I'm still here" at bounding box center [309, 209] width 40 height 15
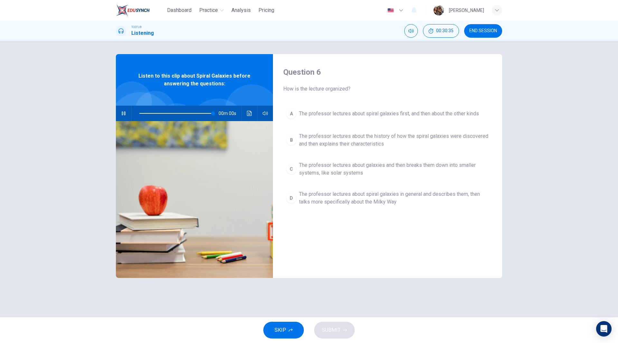
type input "0"
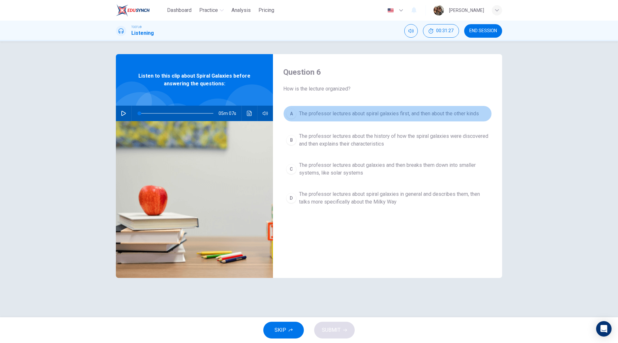
click at [349, 115] on span "The professor lectures about spiral galaxies first, and then about the other ki…" at bounding box center [389, 114] width 180 height 8
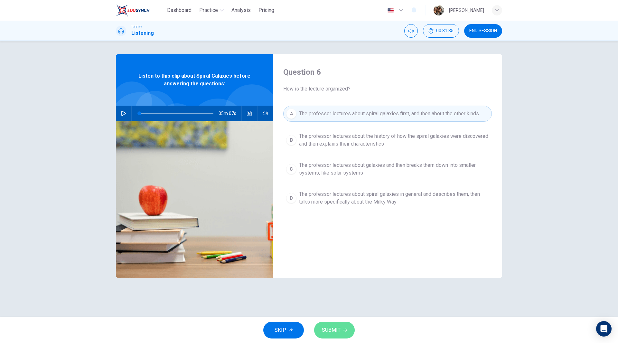
click at [333, 330] on span "SUBMIT" at bounding box center [331, 329] width 19 height 9
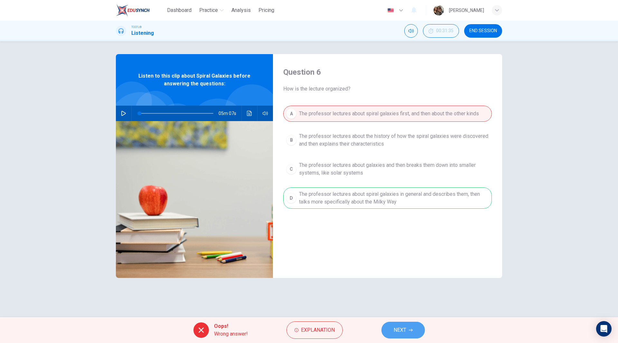
click at [406, 327] on span "NEXT" at bounding box center [399, 329] width 13 height 9
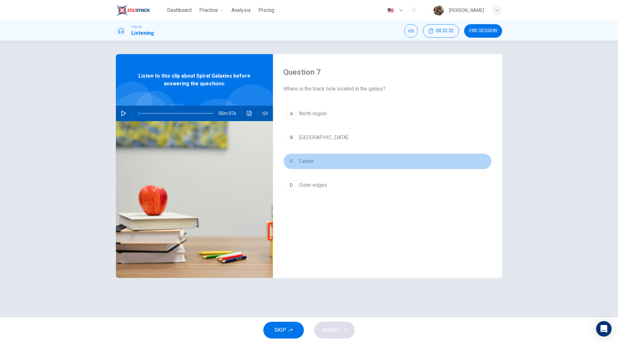
click at [304, 162] on span "Center" at bounding box center [306, 161] width 15 height 8
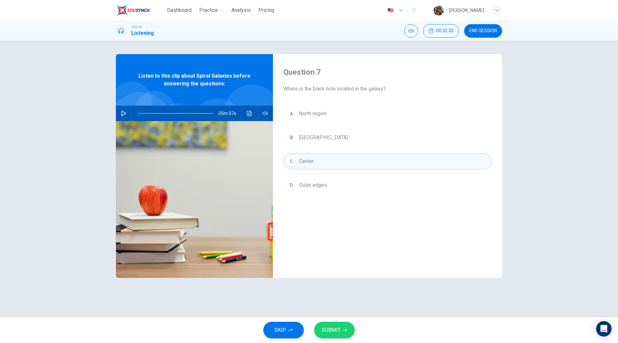
click at [336, 330] on span "SUBMIT" at bounding box center [331, 329] width 19 height 9
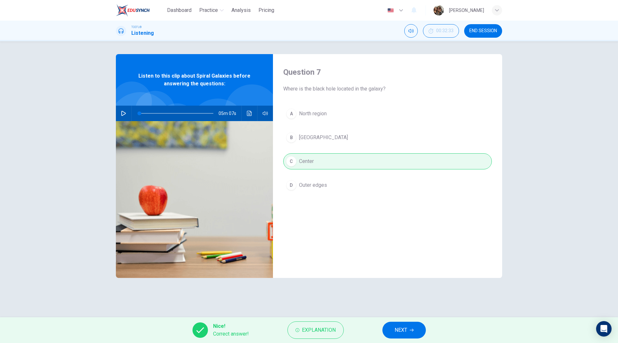
click at [401, 331] on span "NEXT" at bounding box center [400, 329] width 13 height 9
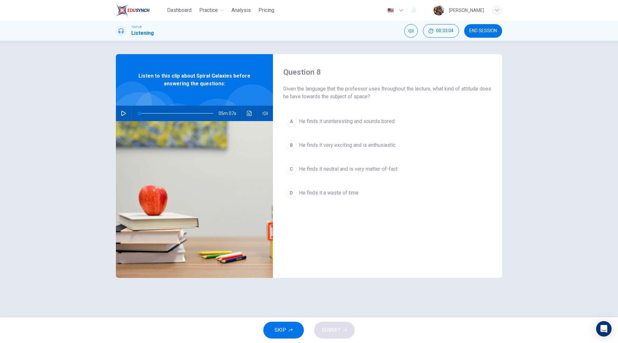
click at [359, 152] on button "B He finds it very exciting and is enthusiastic" at bounding box center [387, 145] width 208 height 16
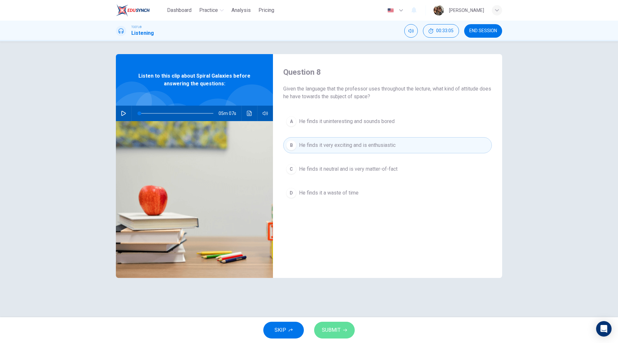
click at [334, 331] on span "SUBMIT" at bounding box center [331, 329] width 19 height 9
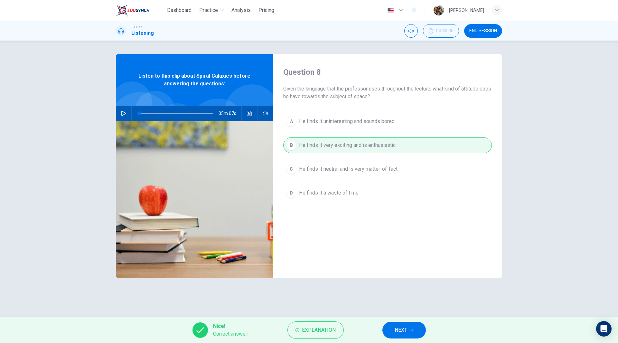
click at [405, 333] on span "NEXT" at bounding box center [400, 329] width 13 height 9
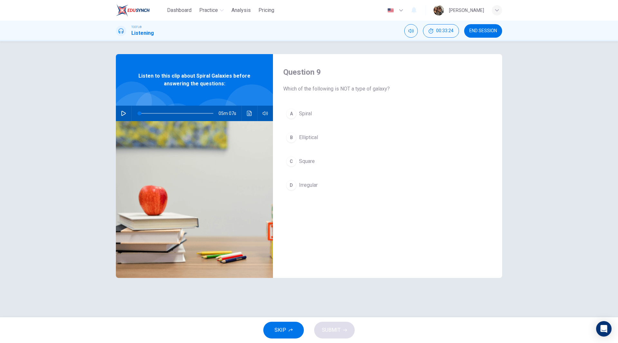
click at [311, 188] on span "Irregular" at bounding box center [308, 185] width 19 height 8
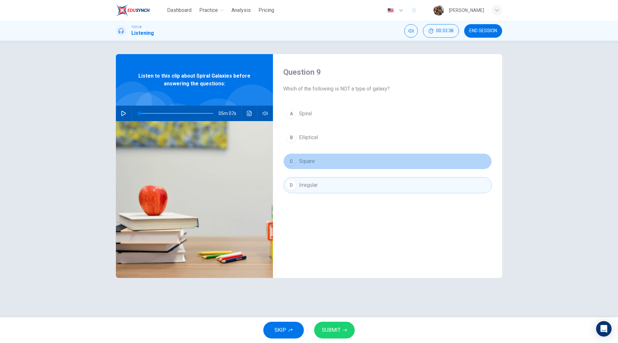
click at [308, 164] on span "Square" at bounding box center [307, 161] width 16 height 8
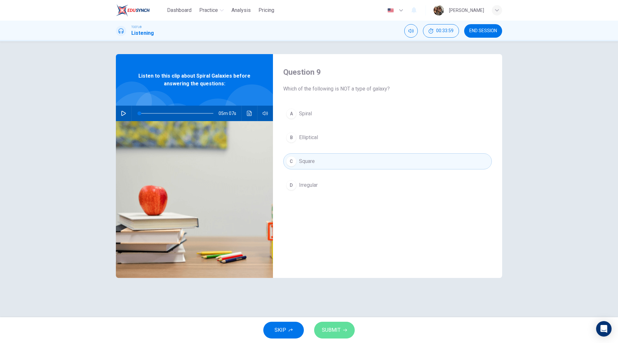
click at [336, 331] on span "SUBMIT" at bounding box center [331, 329] width 19 height 9
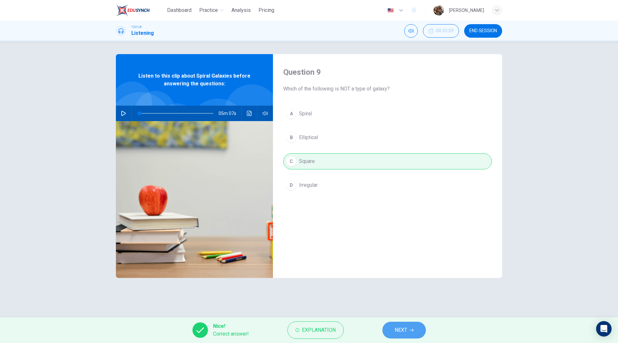
click at [401, 330] on span "NEXT" at bounding box center [400, 329] width 13 height 9
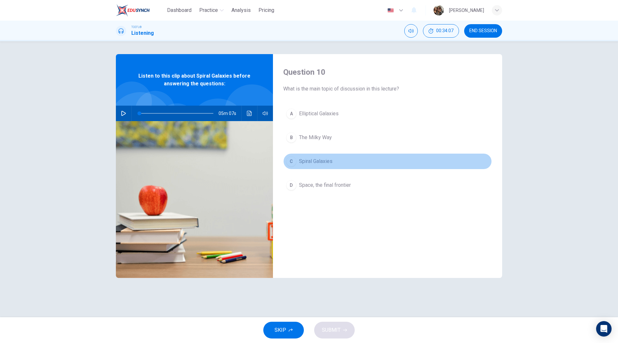
click at [320, 161] on span "Spiral Galaxies" at bounding box center [315, 161] width 33 height 8
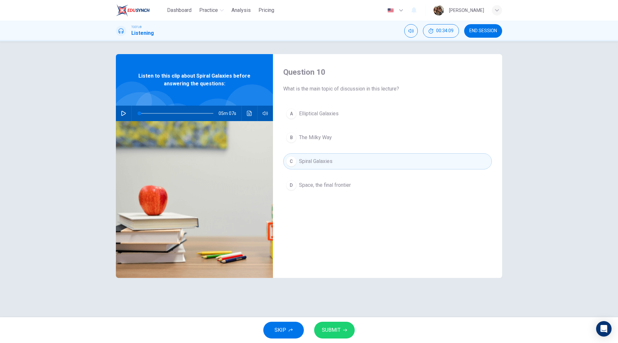
click at [336, 328] on span "SUBMIT" at bounding box center [331, 329] width 19 height 9
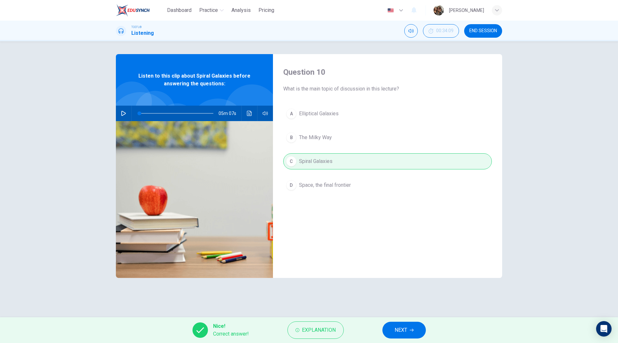
click at [403, 331] on span "NEXT" at bounding box center [400, 329] width 13 height 9
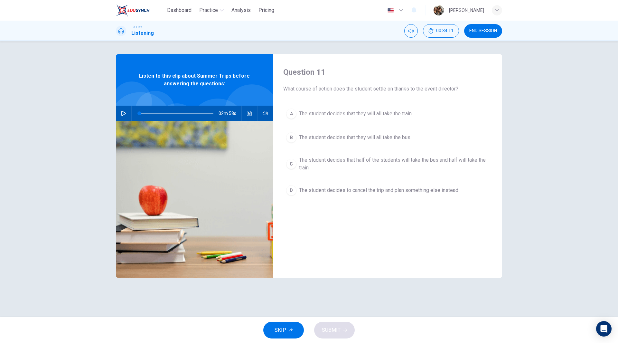
click at [481, 31] on span "END SESSION" at bounding box center [483, 30] width 28 height 5
